Goal: Task Accomplishment & Management: Use online tool/utility

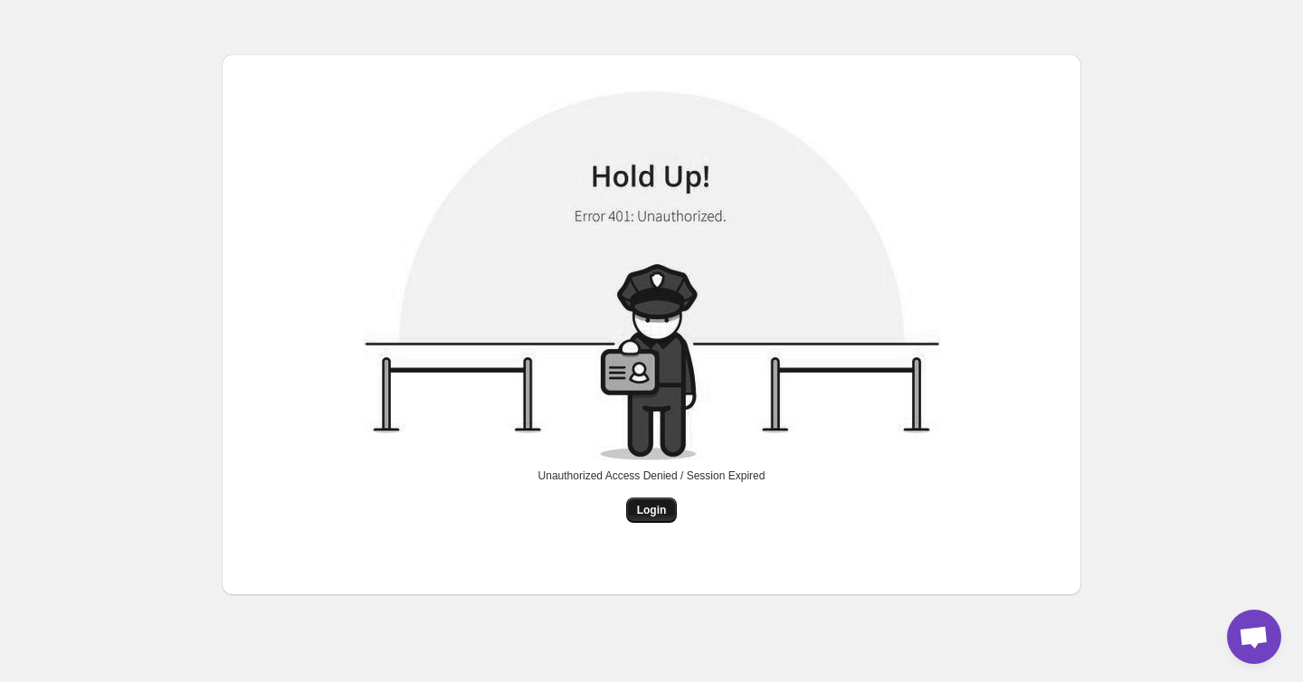
click at [658, 508] on span "Login" at bounding box center [652, 510] width 30 height 14
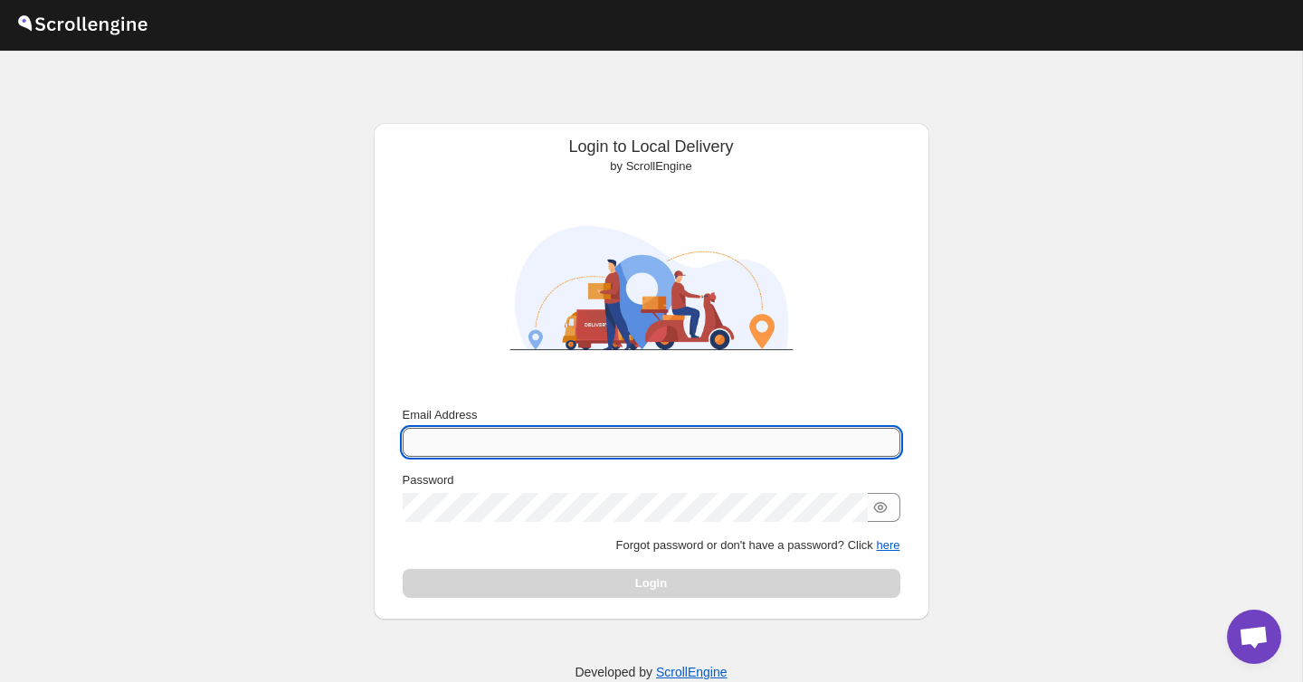
click at [597, 446] on input "Email Address" at bounding box center [652, 442] width 498 height 29
type input "bkhvan@gmail.com"
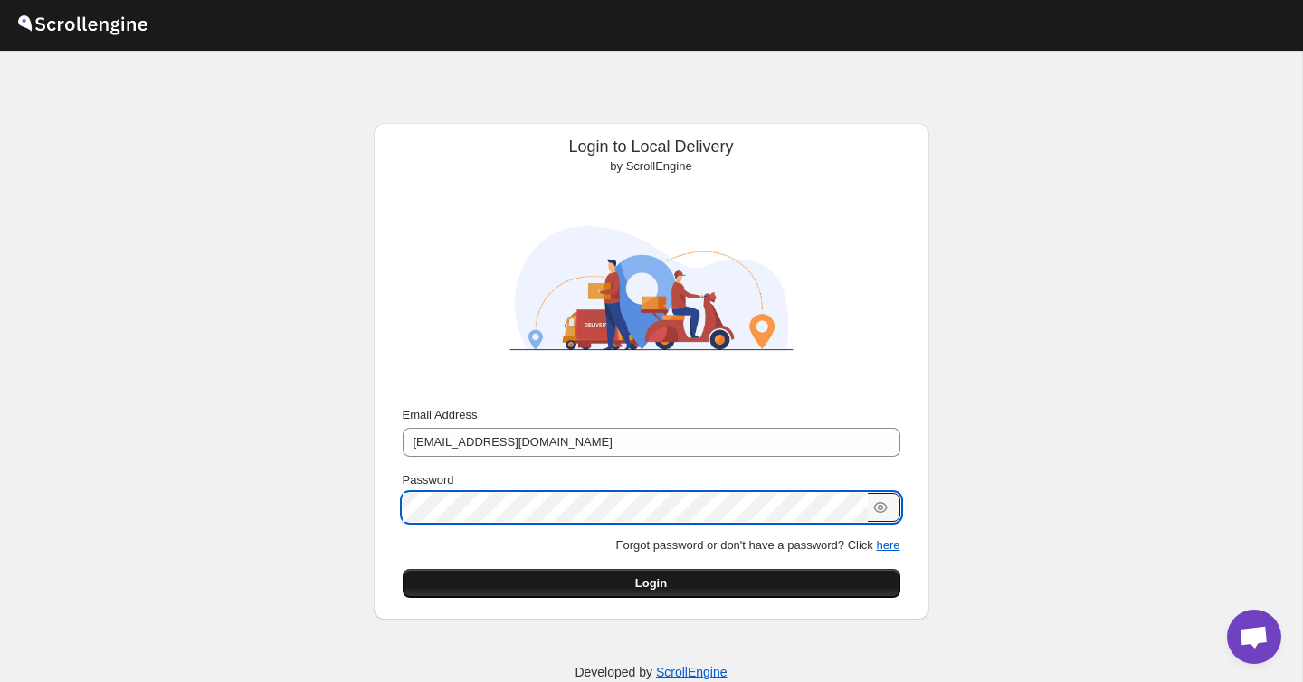
click at [620, 581] on button "Login" at bounding box center [652, 583] width 498 height 29
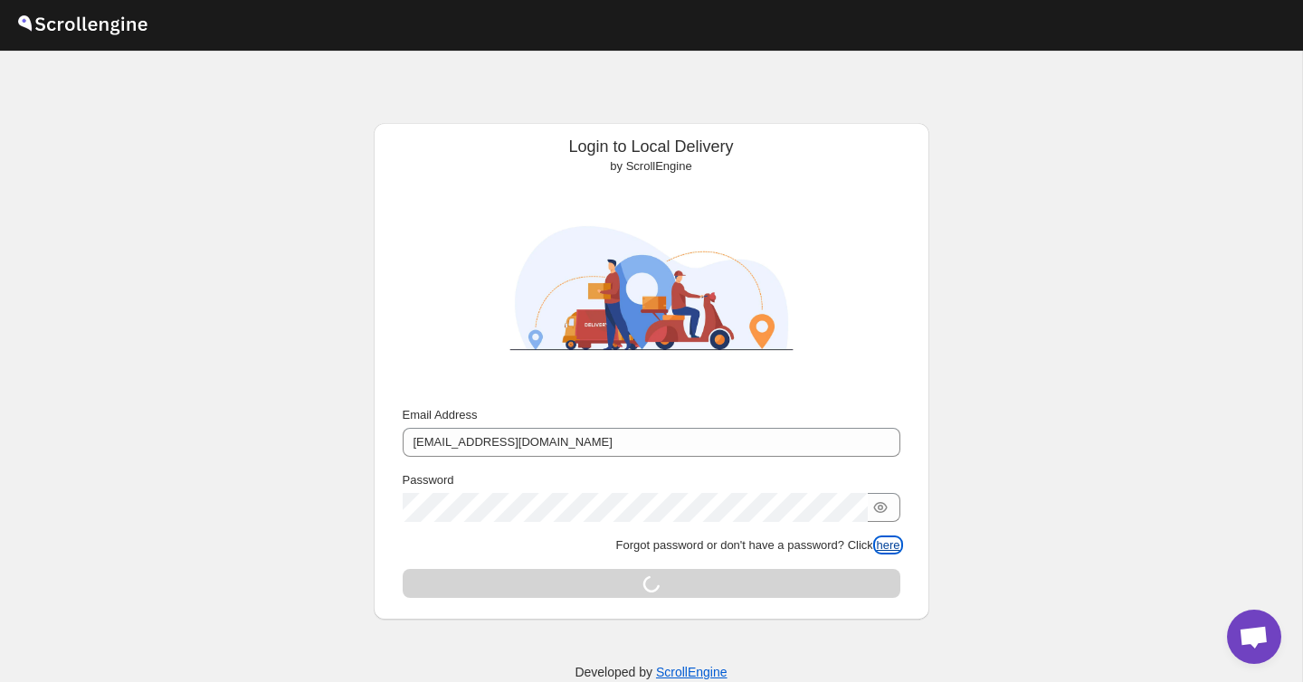
click at [886, 547] on button "here" at bounding box center [888, 546] width 24 height 14
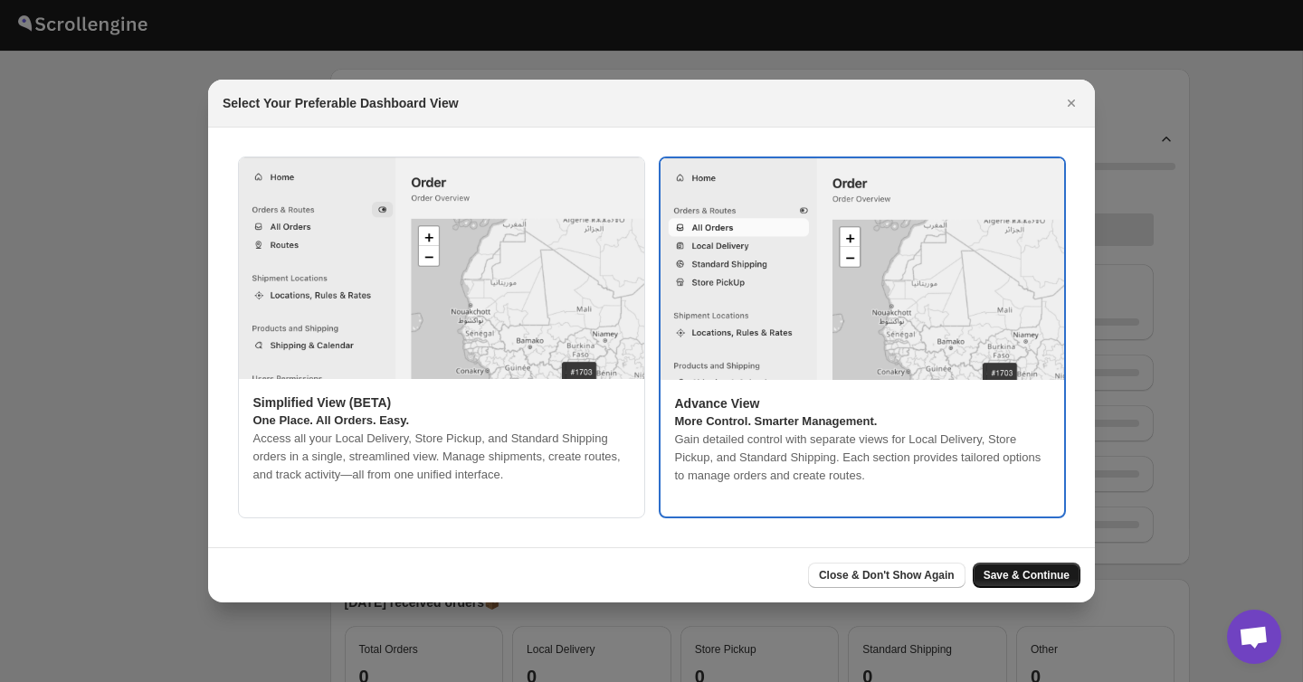
click at [1023, 573] on span "Save & Continue" at bounding box center [1027, 575] width 86 height 14
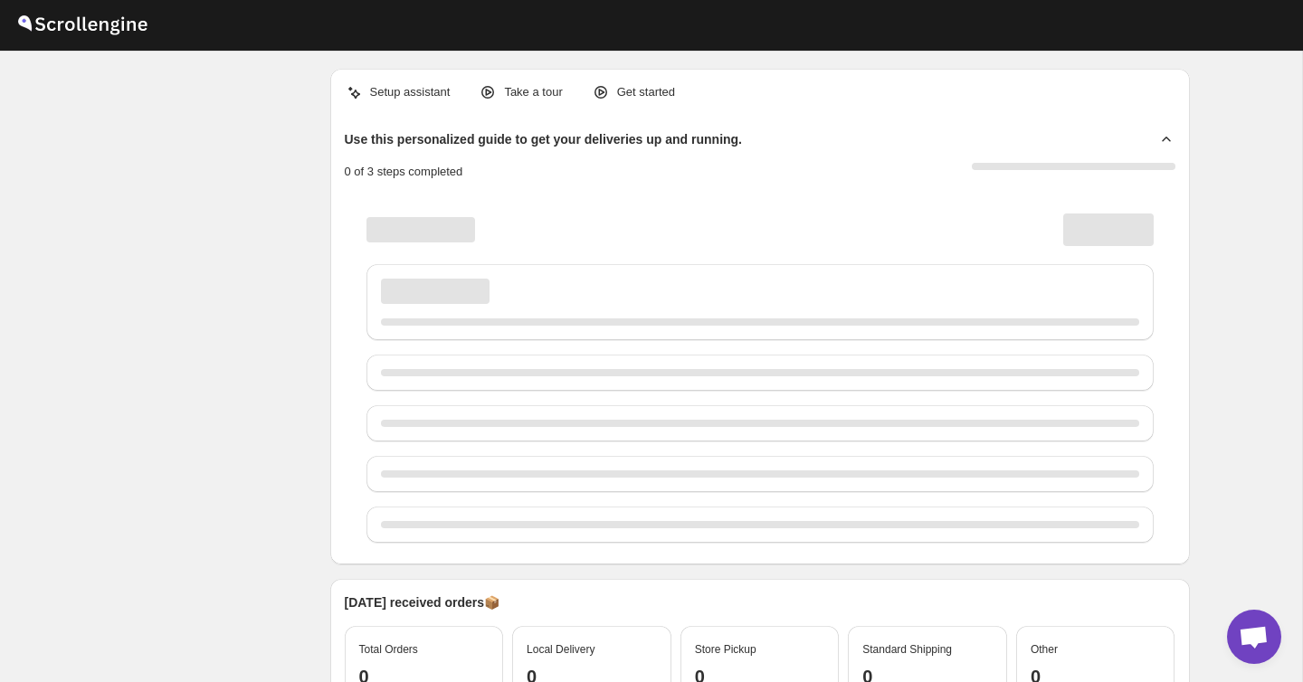
click at [653, 94] on p "Get started" at bounding box center [646, 92] width 58 height 18
click at [1159, 138] on icon at bounding box center [1167, 139] width 18 height 18
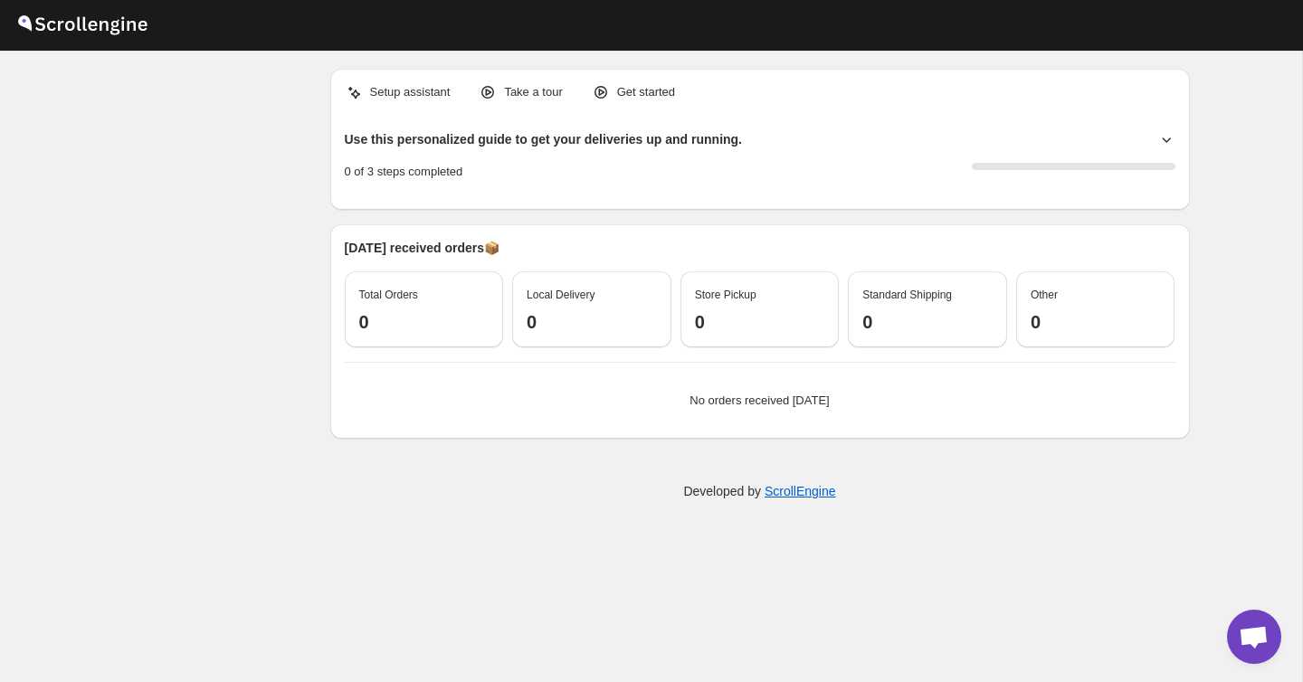
click at [1167, 138] on icon at bounding box center [1167, 139] width 18 height 18
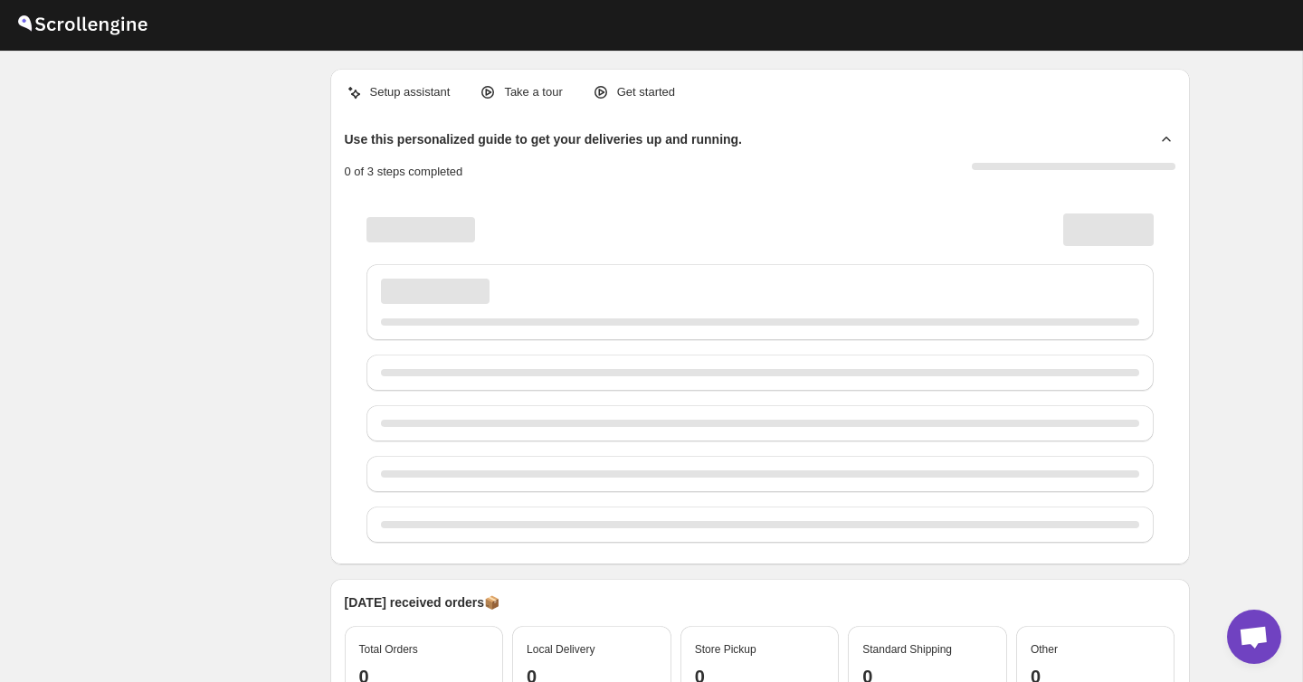
click at [998, 290] on div "Page loading" at bounding box center [760, 302] width 758 height 47
click at [440, 90] on p "Setup assistant" at bounding box center [410, 92] width 81 height 18
